Goal: Navigation & Orientation: Find specific page/section

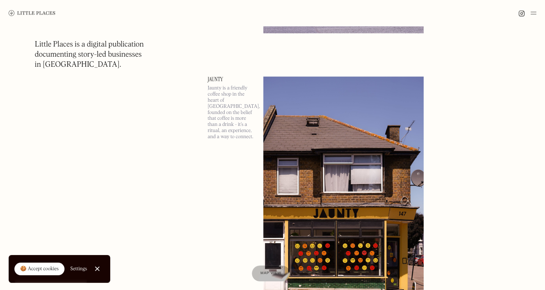
scroll to position [3641, 0]
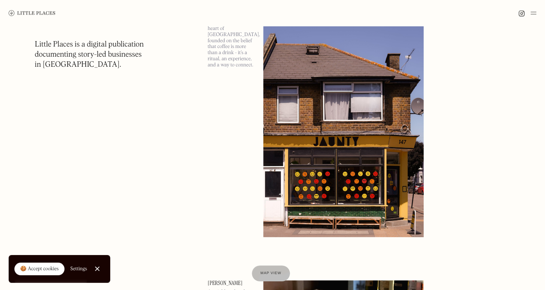
click at [533, 13] on img at bounding box center [534, 13] width 6 height 9
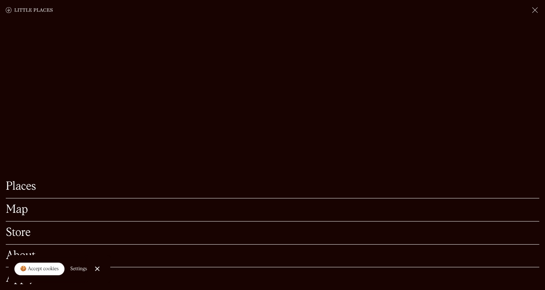
click at [53, 181] on link "Places" at bounding box center [273, 186] width 534 height 11
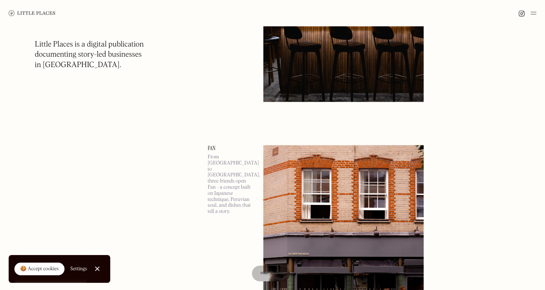
scroll to position [1226, 0]
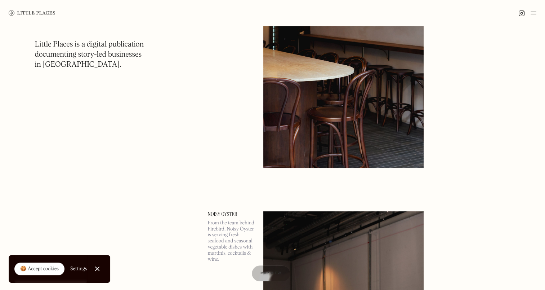
scroll to position [8164, 0]
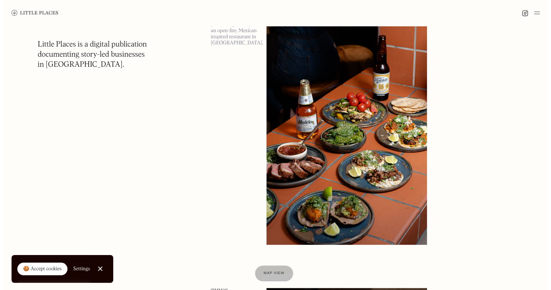
scroll to position [18104, 0]
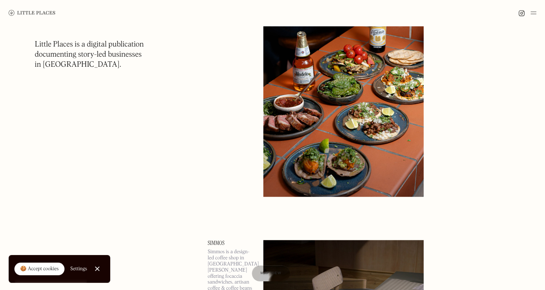
click at [294, 94] on img at bounding box center [344, 81] width 160 height 232
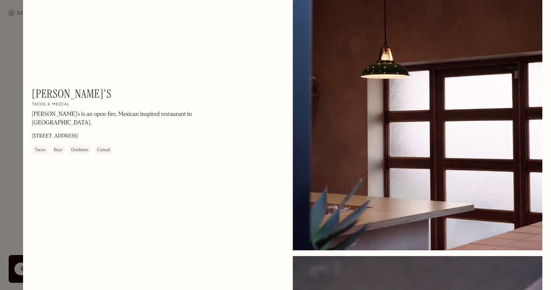
scroll to position [672, 0]
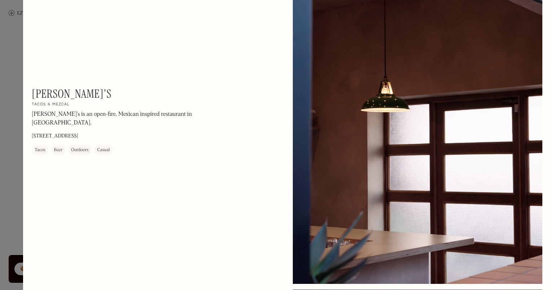
drag, startPoint x: 104, startPoint y: 160, endPoint x: 99, endPoint y: 161, distance: 5.0
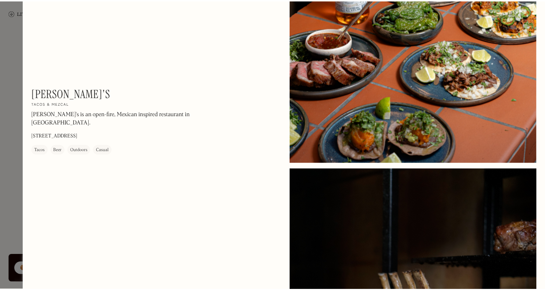
scroll to position [0, 0]
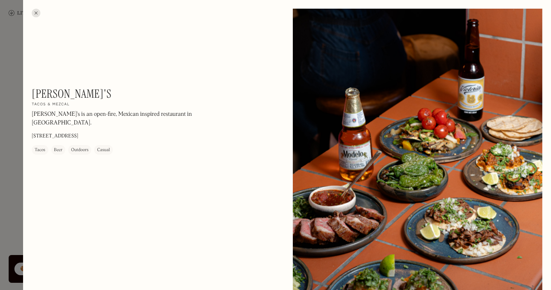
click at [5, 110] on div at bounding box center [275, 145] width 551 height 290
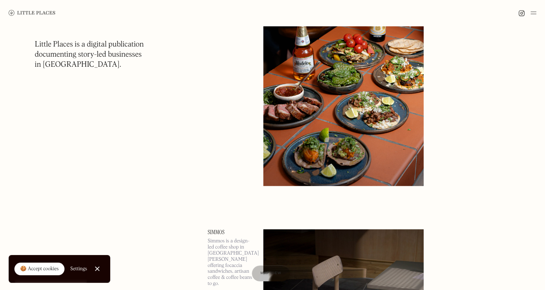
scroll to position [18104, 0]
